Goal: Transaction & Acquisition: Purchase product/service

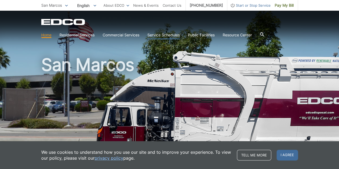
click at [166, 37] on link "Service Schedules" at bounding box center [163, 35] width 32 height 6
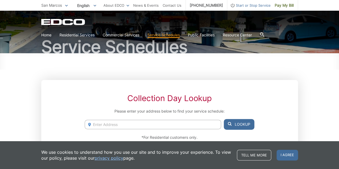
scroll to position [40, 0]
click at [281, 7] on span "Pay My Bill" at bounding box center [283, 5] width 19 height 6
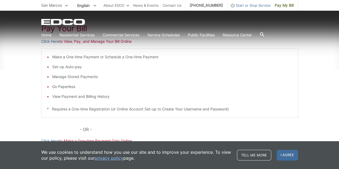
scroll to position [101, 0]
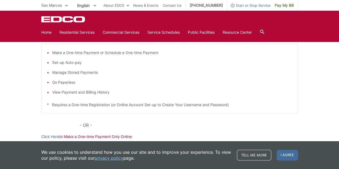
click at [73, 52] on li "Make a One-time Payment or Schedule a One-time Payment" at bounding box center [172, 53] width 240 height 6
click at [53, 135] on link "Click Here" at bounding box center [50, 137] width 18 height 6
